Goal: Use online tool/utility

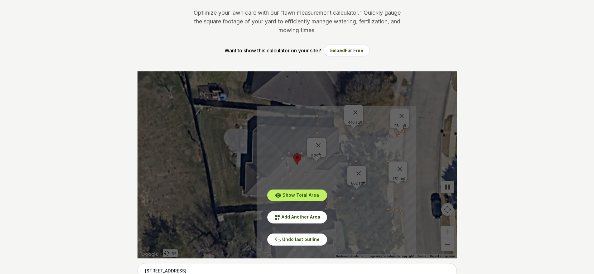
scroll to position [125, 0]
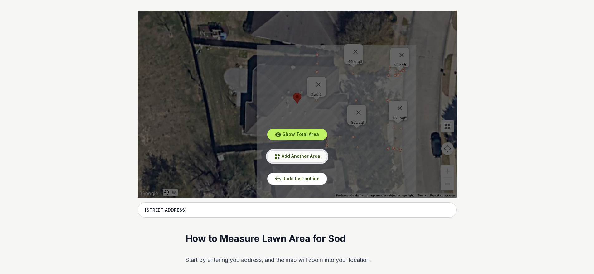
click at [303, 156] on span "Add Another Area" at bounding box center [301, 155] width 39 height 5
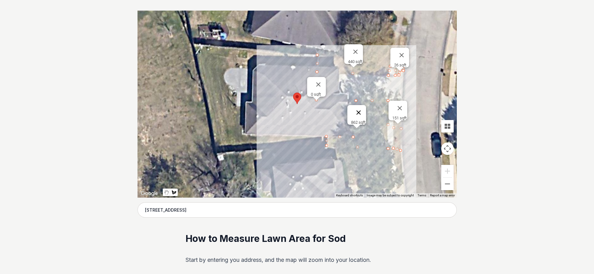
click at [362, 109] on button "Close" at bounding box center [358, 112] width 15 height 15
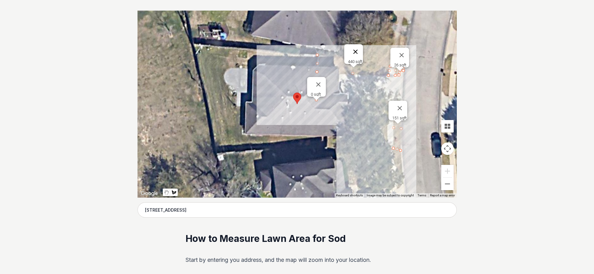
click at [359, 45] on button "Close" at bounding box center [355, 51] width 15 height 15
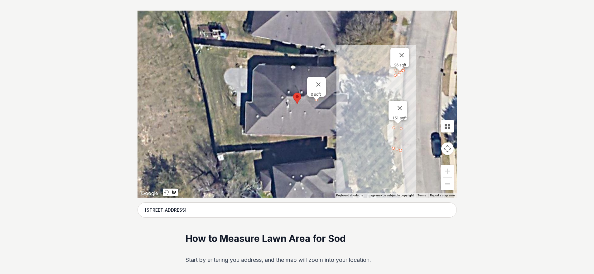
click at [318, 81] on button "Close" at bounding box center [318, 84] width 15 height 15
click at [402, 51] on button "Close" at bounding box center [401, 55] width 15 height 15
click at [402, 104] on button "Close" at bounding box center [399, 108] width 15 height 15
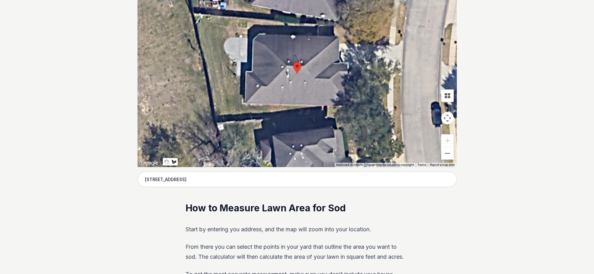
scroll to position [156, 0]
click at [361, 97] on div at bounding box center [297, 72] width 319 height 187
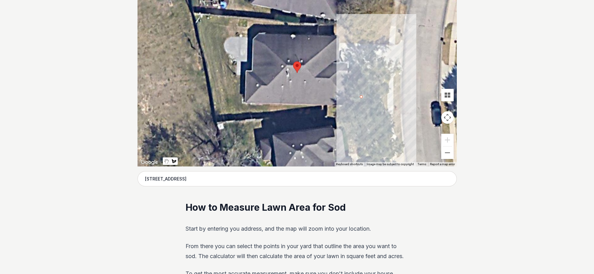
click at [361, 112] on div at bounding box center [297, 72] width 319 height 187
click at [382, 113] on div at bounding box center [297, 72] width 319 height 187
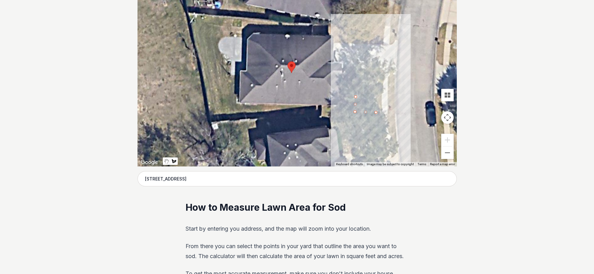
drag, startPoint x: 382, startPoint y: 112, endPoint x: 375, endPoint y: 112, distance: 6.9
click at [375, 112] on div at bounding box center [297, 72] width 319 height 187
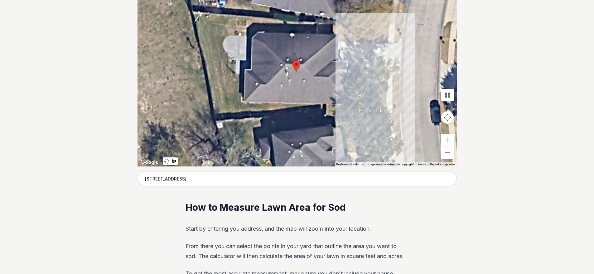
click at [377, 111] on div at bounding box center [297, 72] width 319 height 187
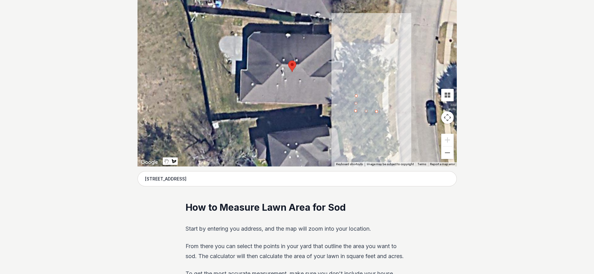
click at [384, 112] on div at bounding box center [297, 72] width 319 height 187
click at [382, 96] on div at bounding box center [297, 72] width 319 height 187
click at [357, 95] on div at bounding box center [297, 72] width 319 height 187
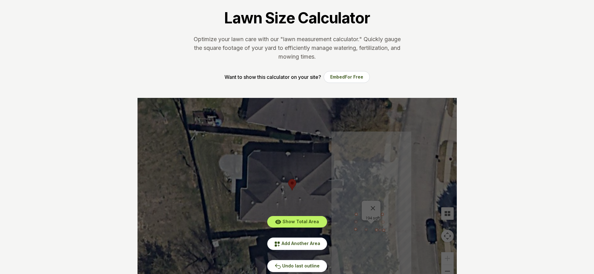
scroll to position [94, 0]
